Goal: Task Accomplishment & Management: Use online tool/utility

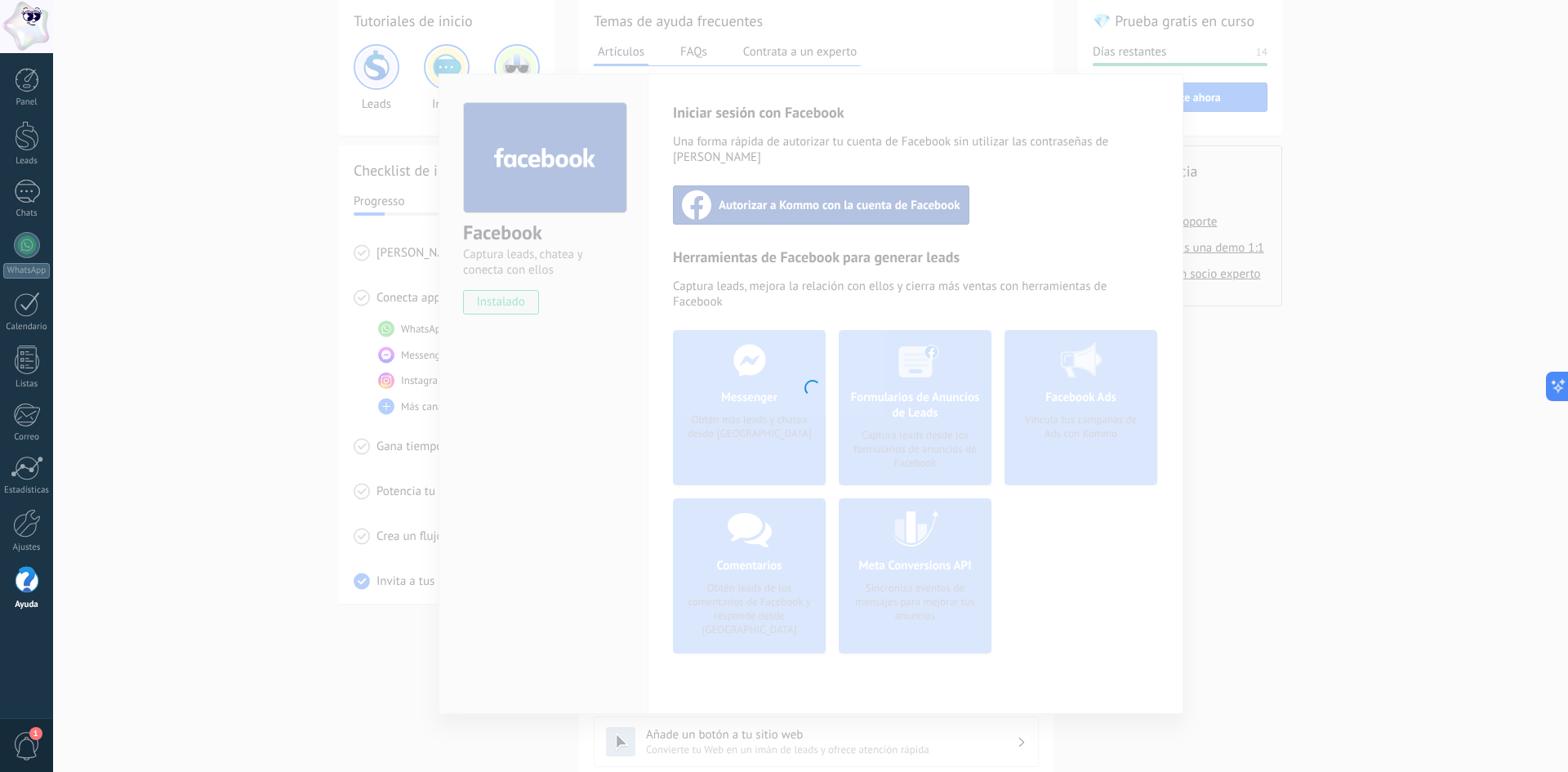
click at [971, 146] on div at bounding box center [811, 386] width 1516 height 772
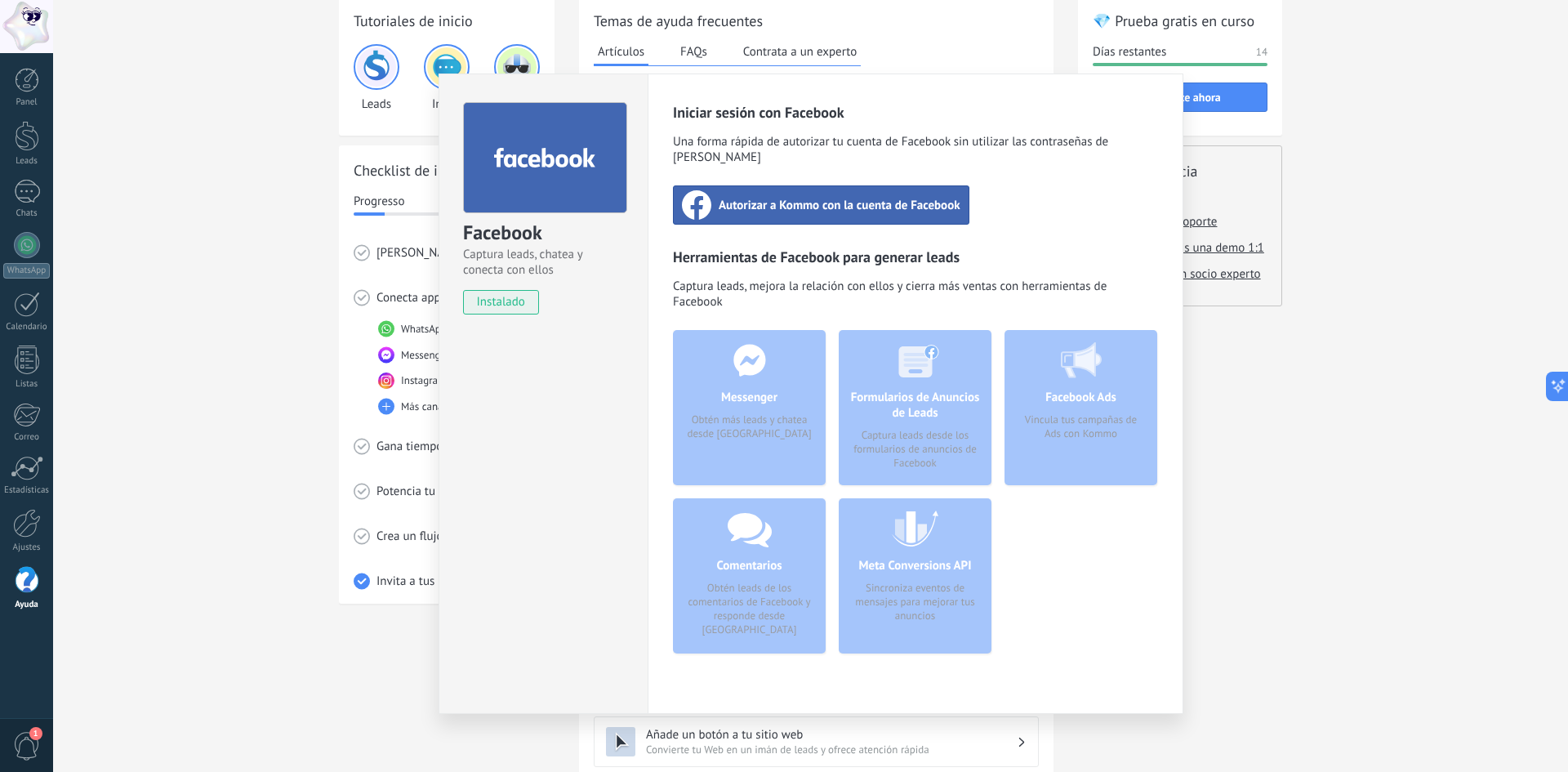
click at [817, 198] on div "Autorizar a Kommo con la cuenta de Facebook" at bounding box center [821, 205] width 296 height 39
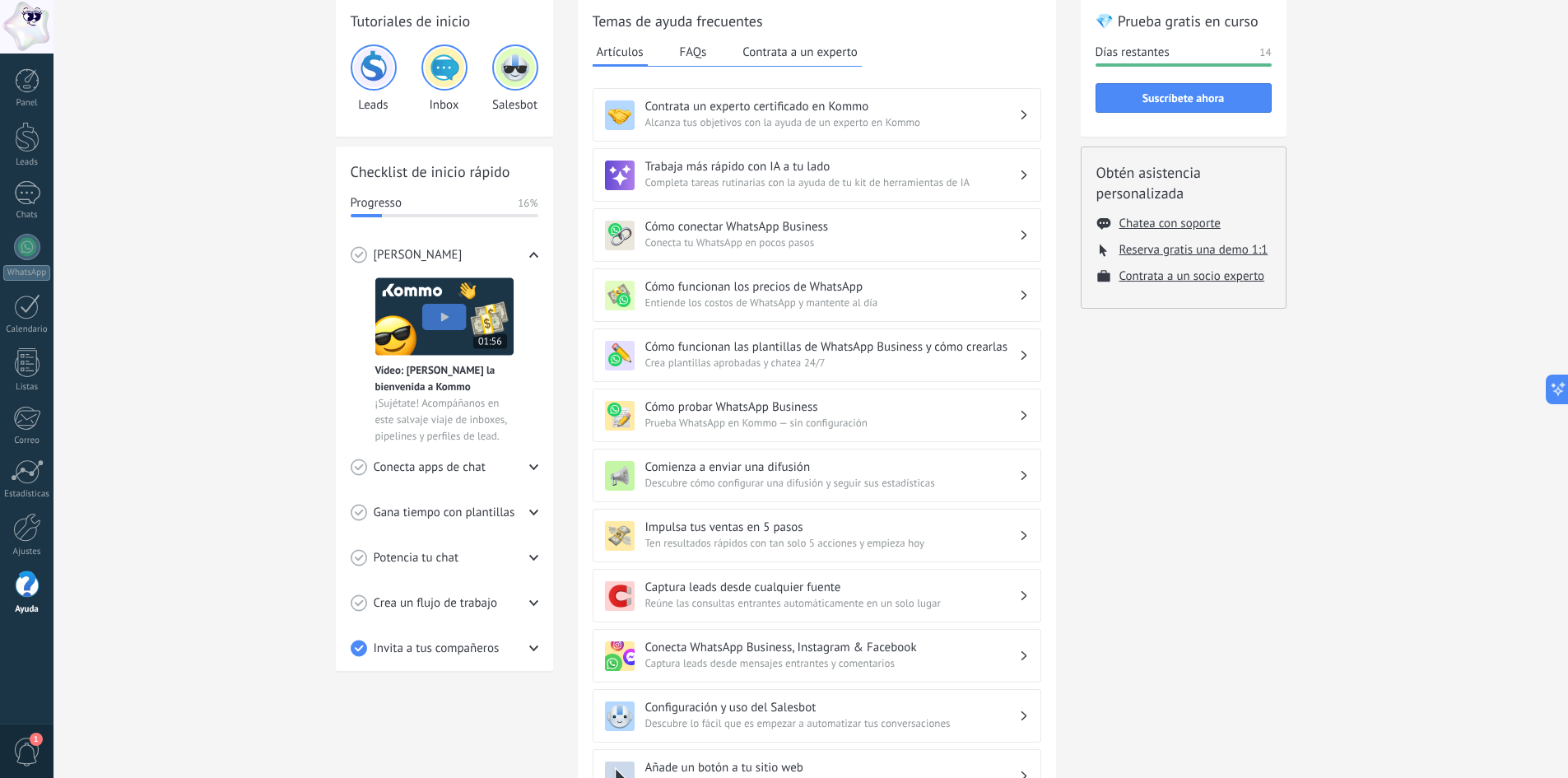
click at [432, 461] on span "Conecta apps de chat" at bounding box center [429, 467] width 112 height 17
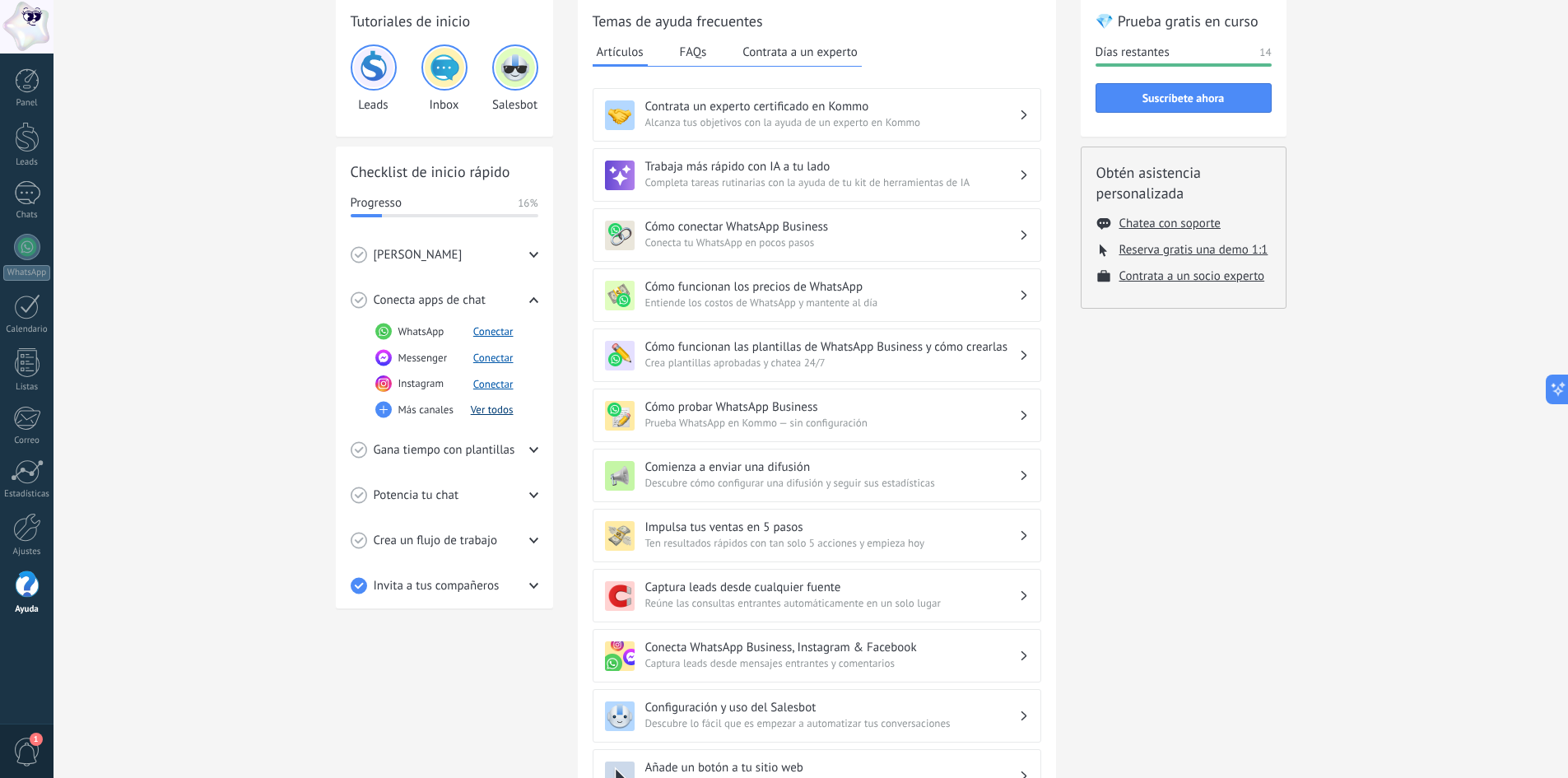
click at [495, 413] on button "Ver todos" at bounding box center [492, 409] width 43 height 14
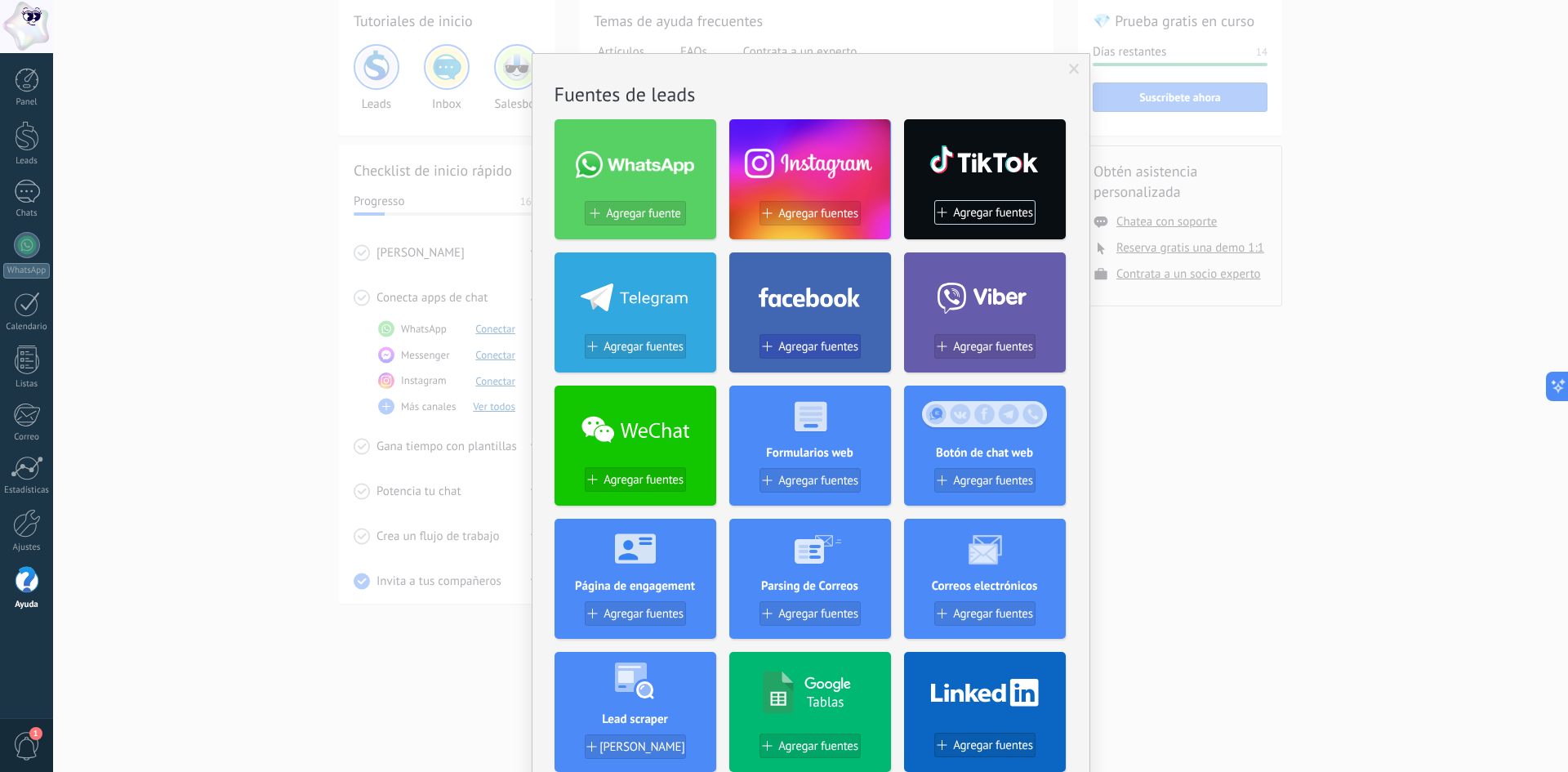
click at [825, 346] on span "Agregar fuentes" at bounding box center [818, 347] width 80 height 14
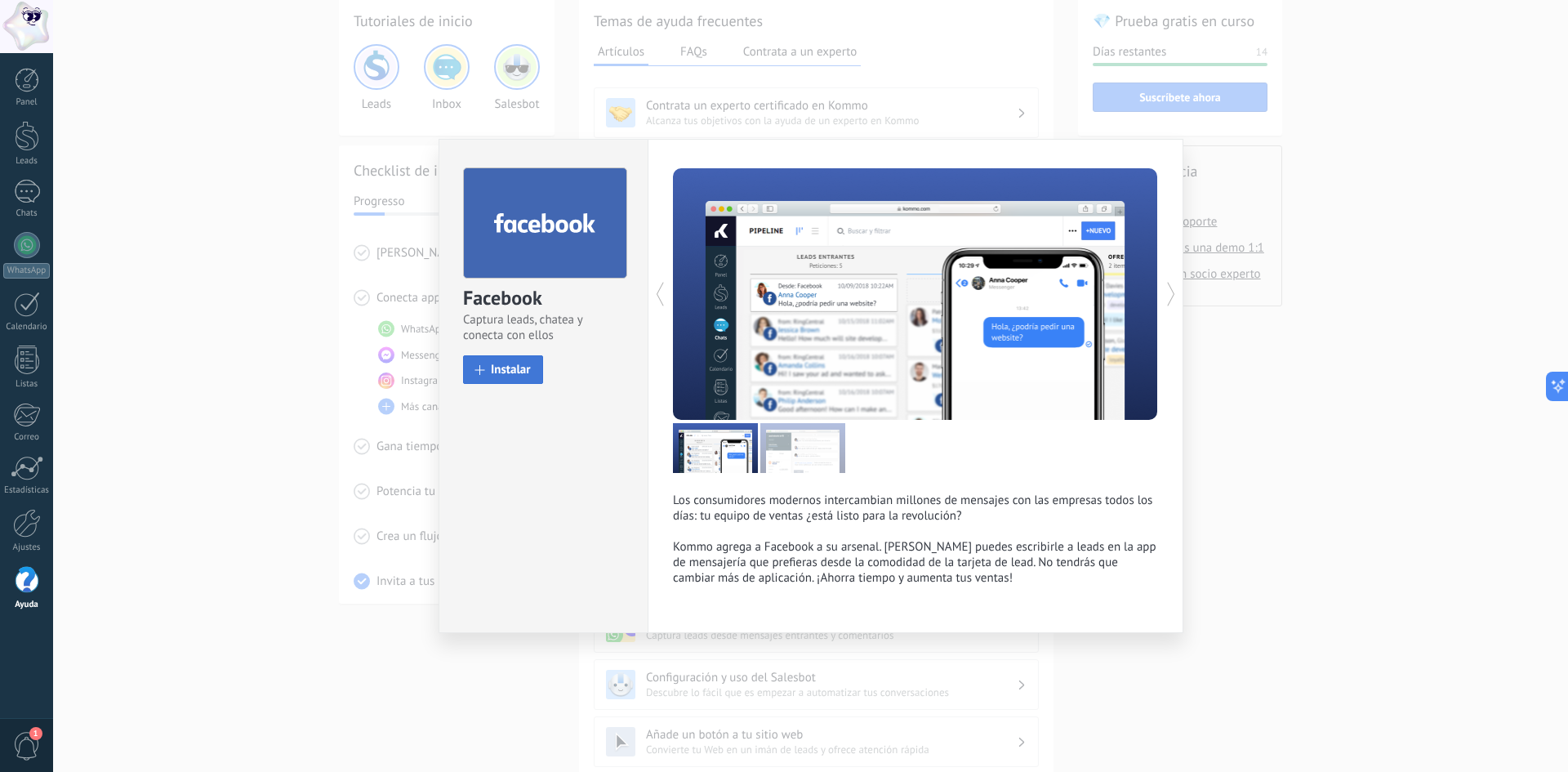
click at [491, 361] on button "Instalar" at bounding box center [503, 369] width 80 height 29
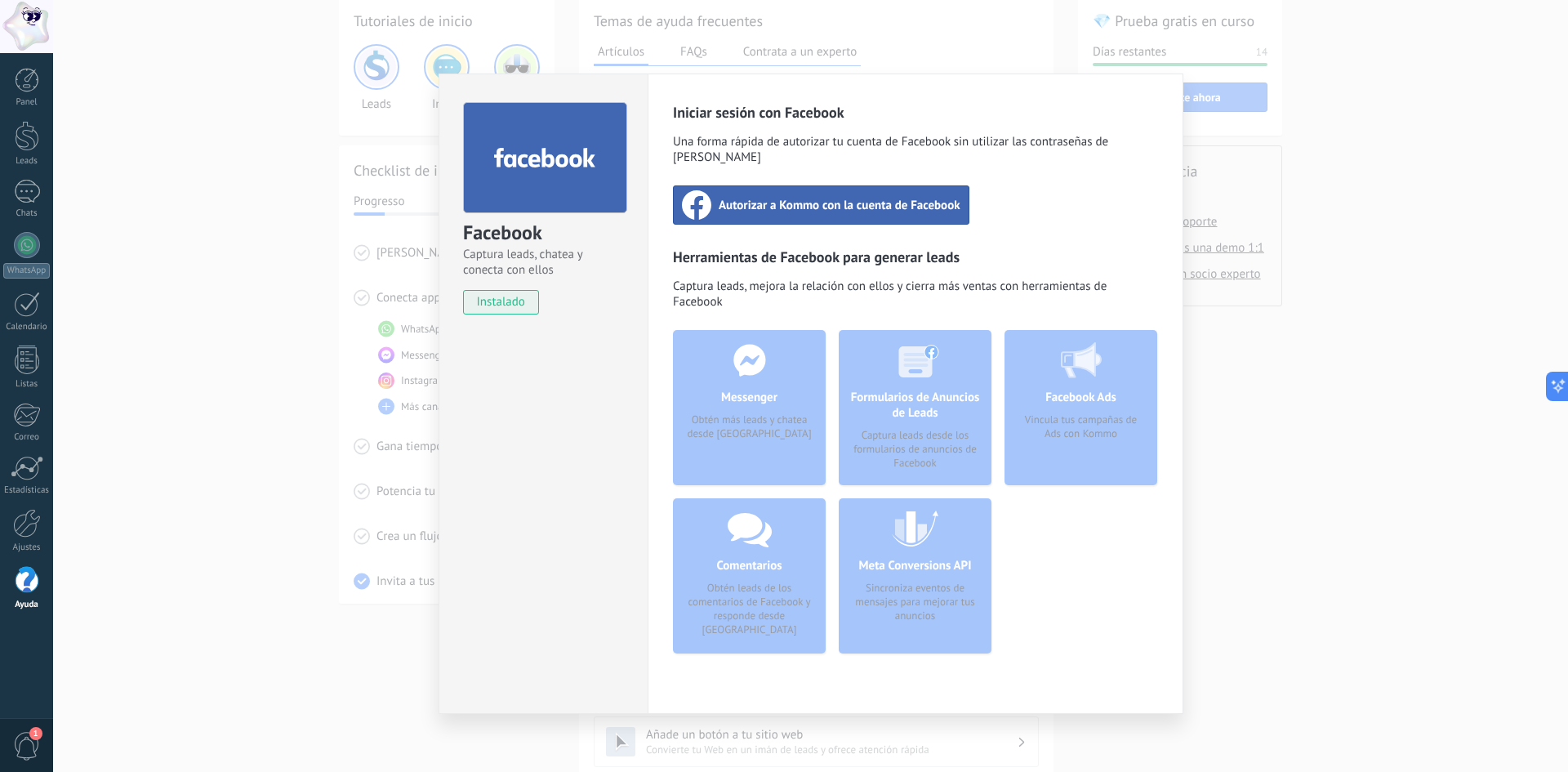
click at [819, 203] on div "Autorizar a Kommo con la cuenta de Facebook" at bounding box center [821, 205] width 296 height 39
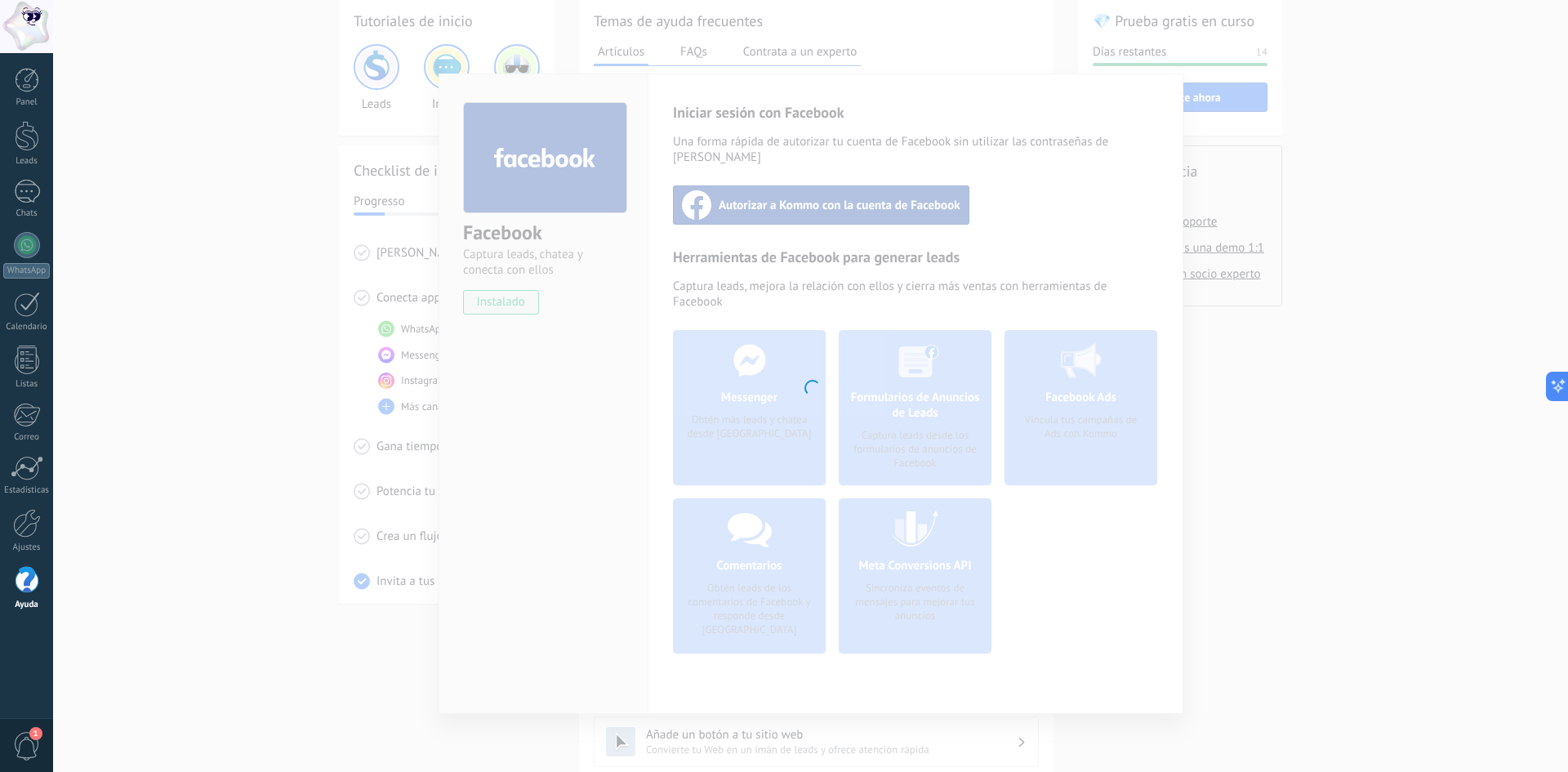
click at [1230, 255] on div at bounding box center [811, 386] width 1516 height 772
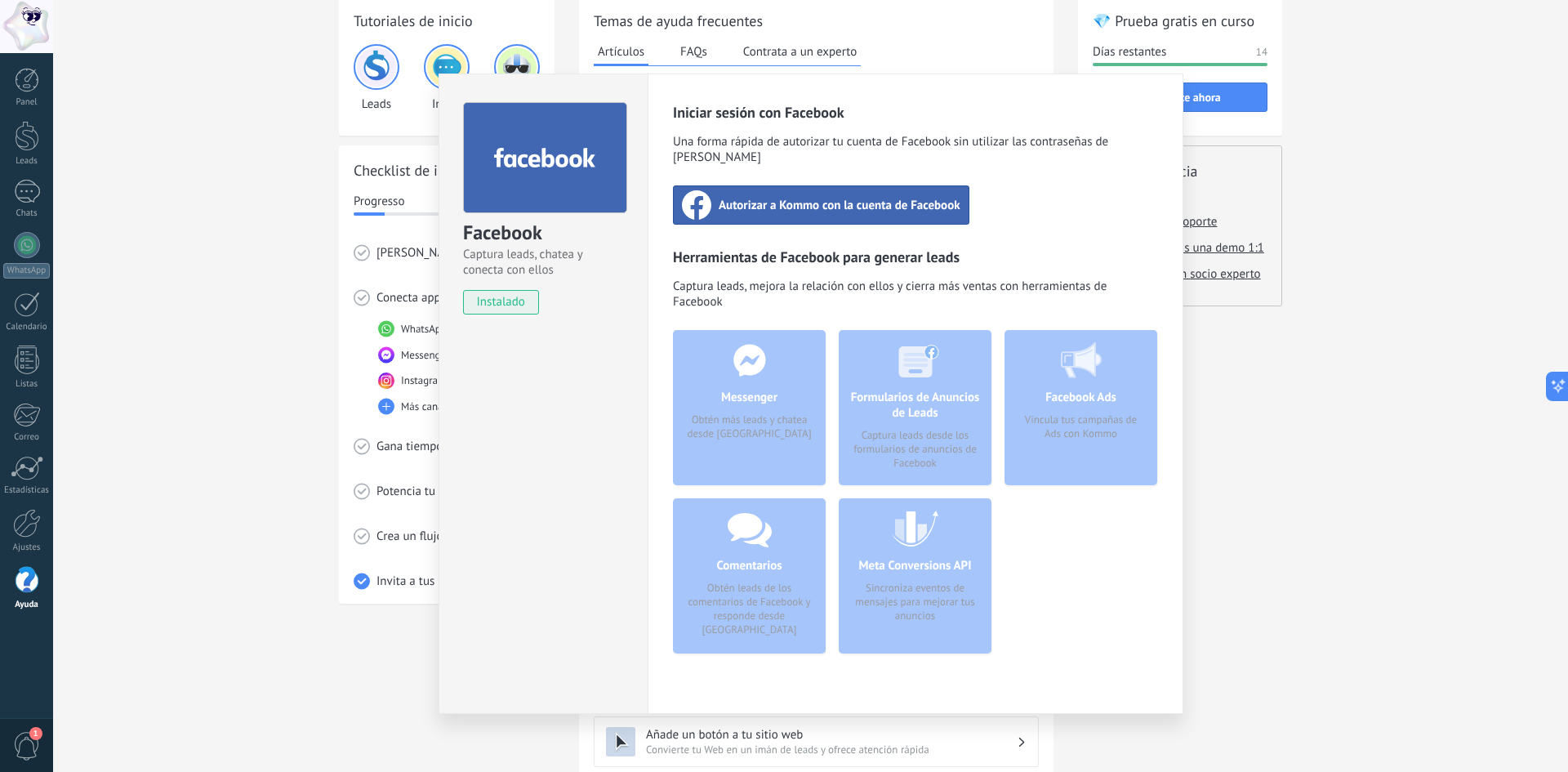
click at [933, 395] on div "Formularios de Anuncios de Leads Captura leads desde los formularios de anuncio…" at bounding box center [915, 408] width 153 height 155
click at [345, 297] on div "Facebook Captura leads, chatea y conecta con ellos instalado Desinstalar Inicia…" at bounding box center [811, 386] width 1516 height 772
